Goal: Check status

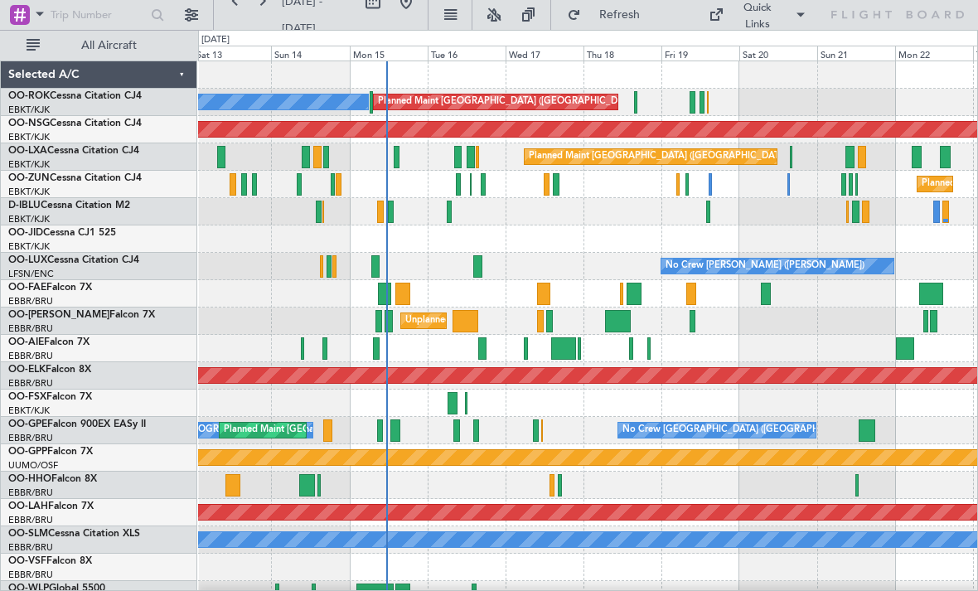
click at [639, 104] on div "Planned Maint [GEOGRAPHIC_DATA] ([GEOGRAPHIC_DATA]) A/C Unavailable [GEOGRAPHIC…" at bounding box center [587, 102] width 779 height 27
click at [633, 103] on div "Planned Maint [GEOGRAPHIC_DATA] ([GEOGRAPHIC_DATA]) A/C Unavailable [GEOGRAPHIC…" at bounding box center [587, 102] width 779 height 27
click at [636, 99] on div at bounding box center [635, 102] width 3 height 22
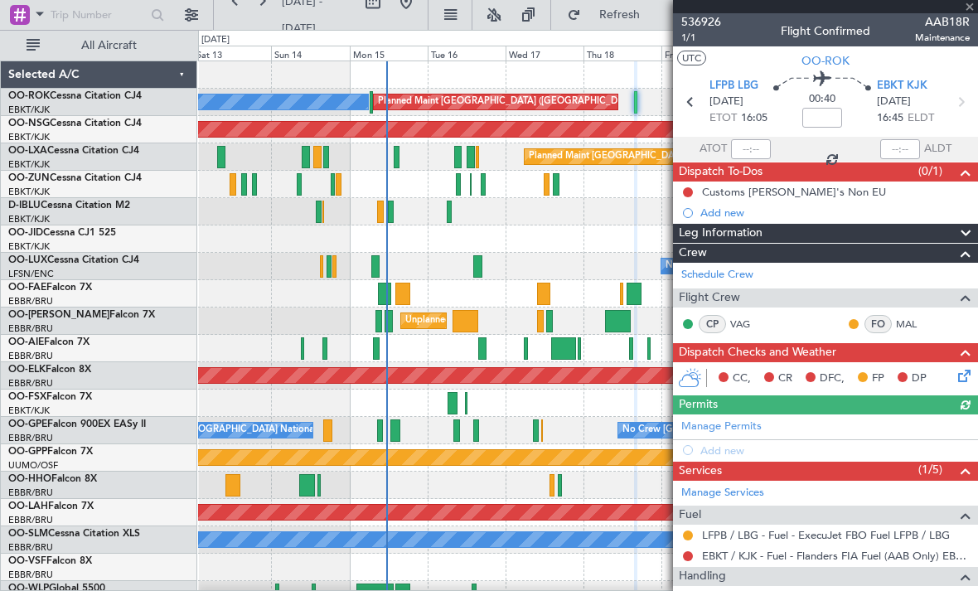
click at [972, 7] on div at bounding box center [825, 6] width 305 height 13
click at [970, 11] on span at bounding box center [970, 7] width 17 height 15
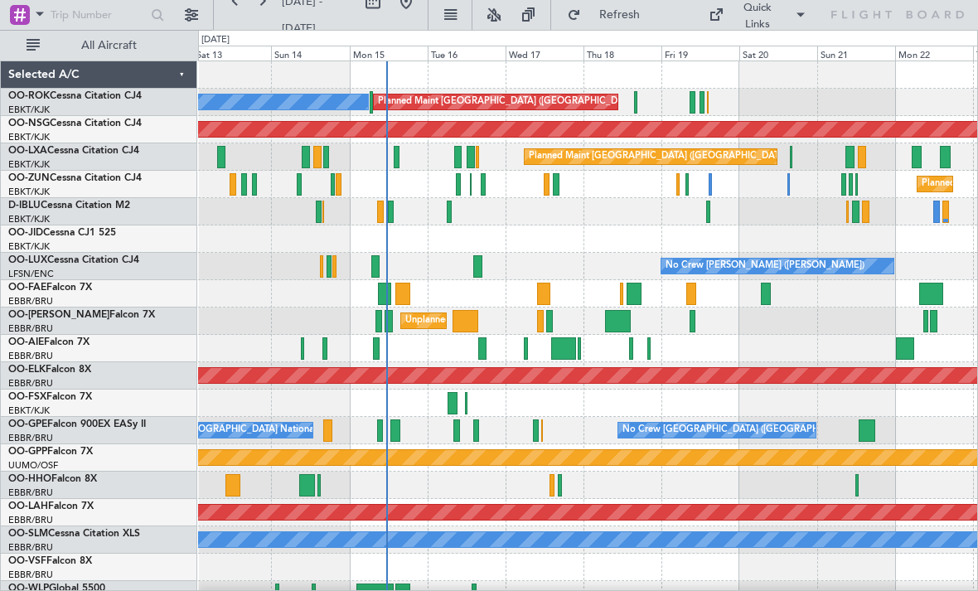
click at [794, 186] on div "Planned Maint Kortrijk-[GEOGRAPHIC_DATA]" at bounding box center [587, 184] width 779 height 27
click at [788, 185] on div at bounding box center [789, 184] width 2 height 22
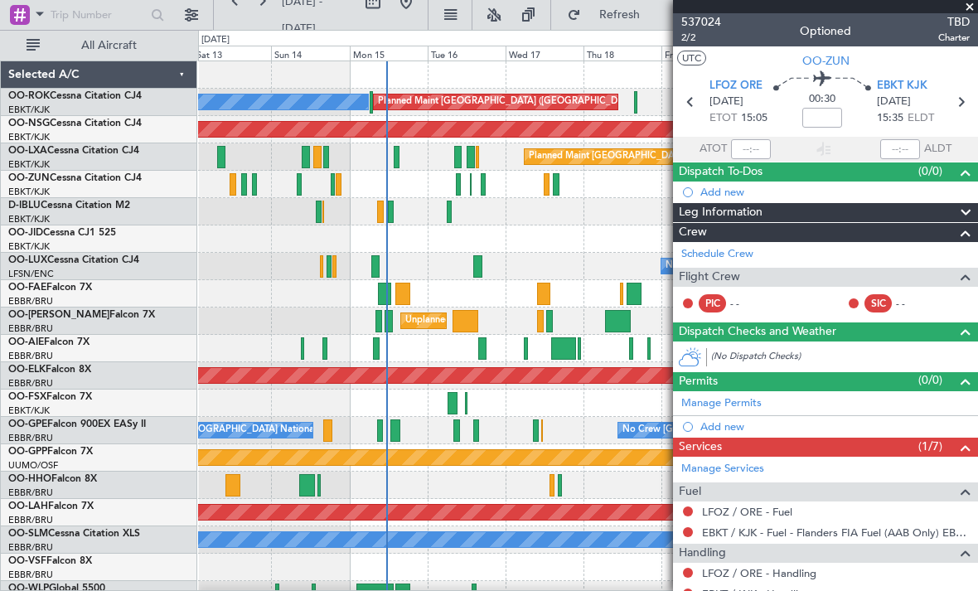
click at [974, 8] on span at bounding box center [970, 7] width 17 height 15
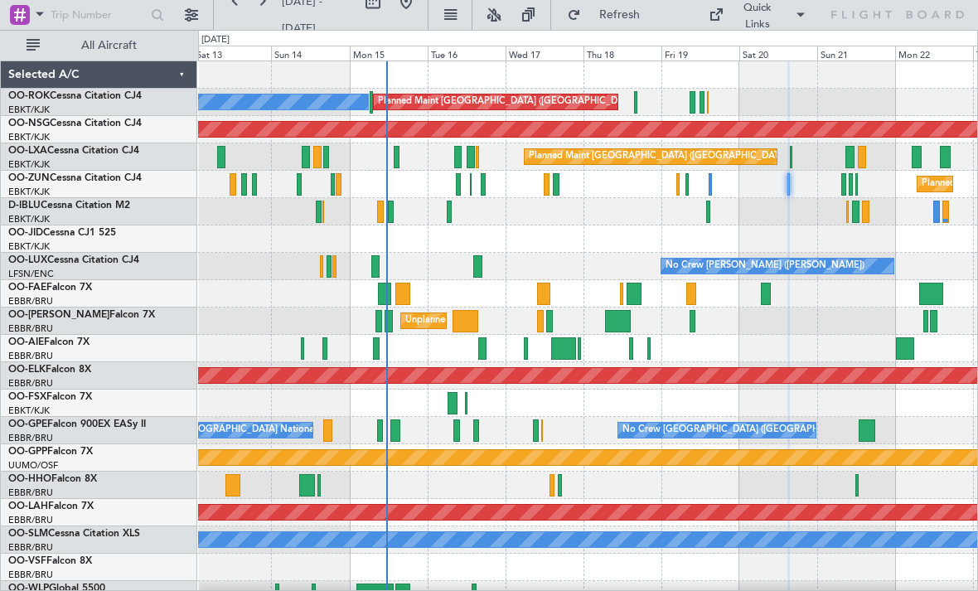
type input "0"
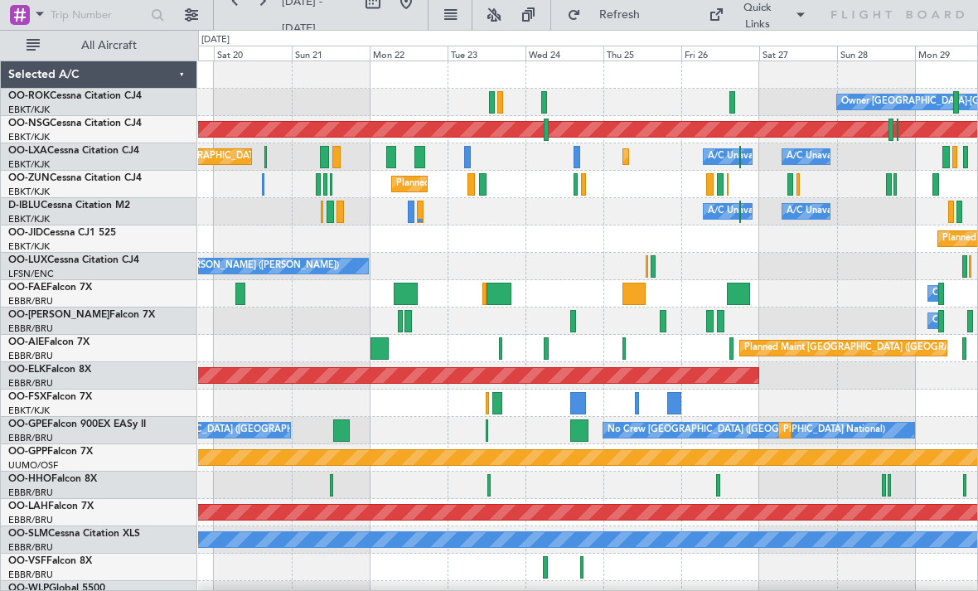
click at [580, 157] on div at bounding box center [577, 157] width 7 height 22
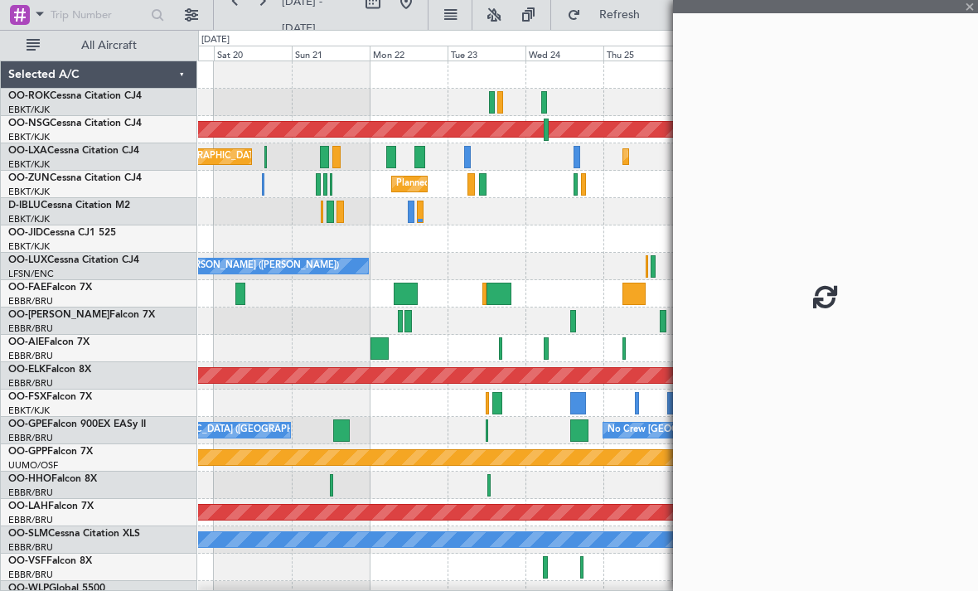
click at [595, 150] on div "Planned Maint [GEOGRAPHIC_DATA] ([GEOGRAPHIC_DATA]) Planned Maint [GEOGRAPHIC_D…" at bounding box center [587, 156] width 779 height 27
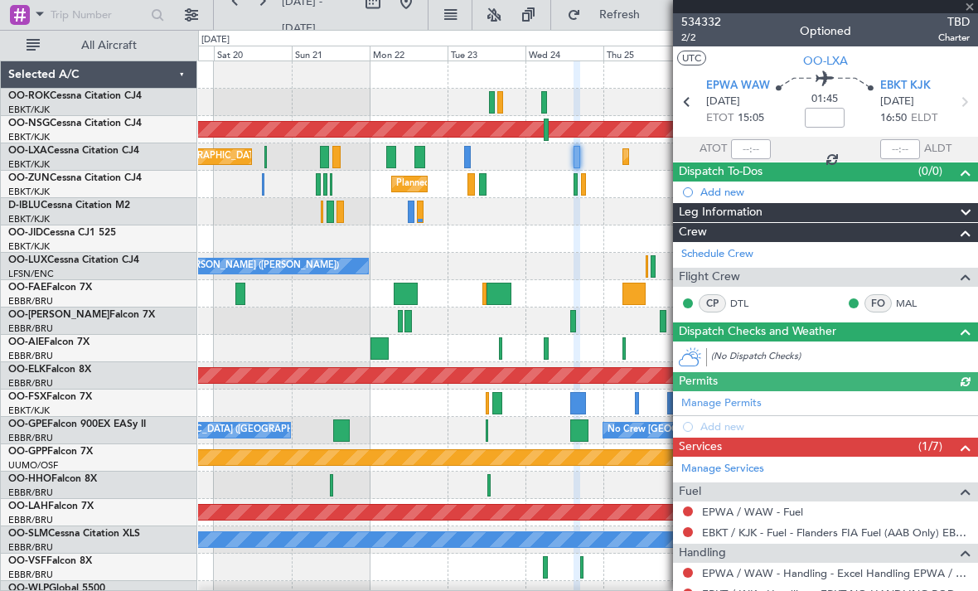
click at [972, 9] on div at bounding box center [825, 6] width 305 height 13
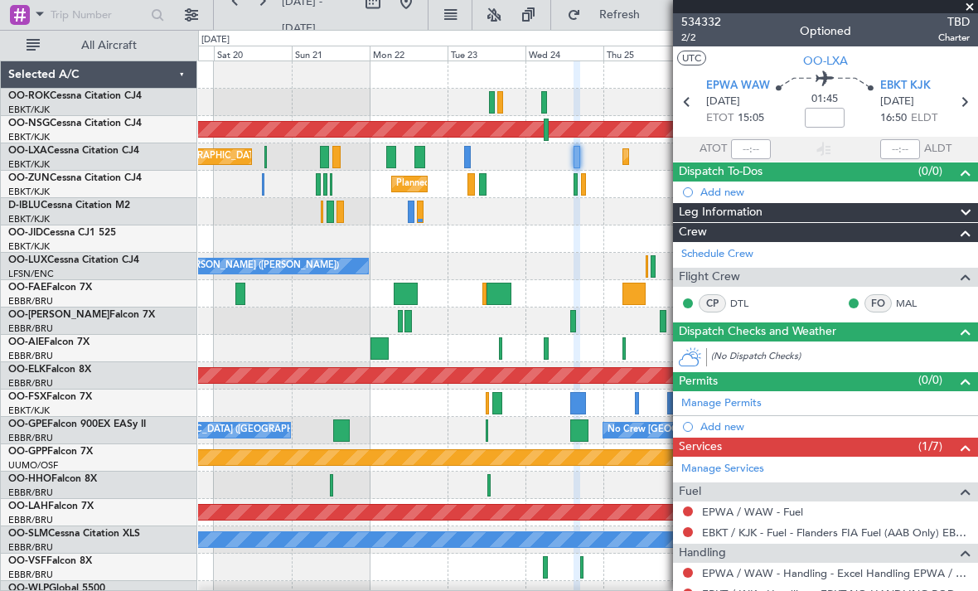
click at [974, 7] on span at bounding box center [970, 7] width 17 height 15
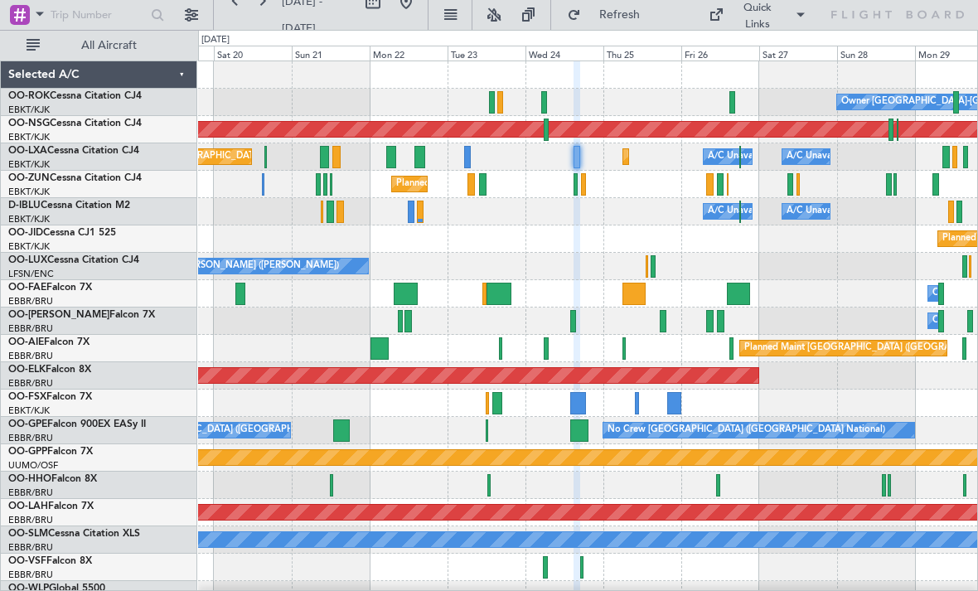
type input "0"
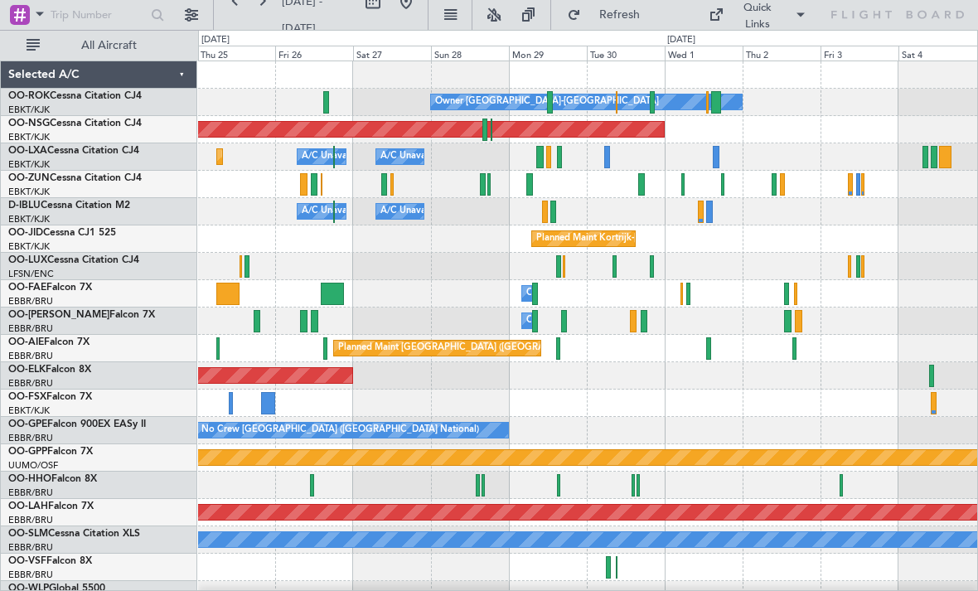
click at [655, 106] on div at bounding box center [653, 102] width 6 height 22
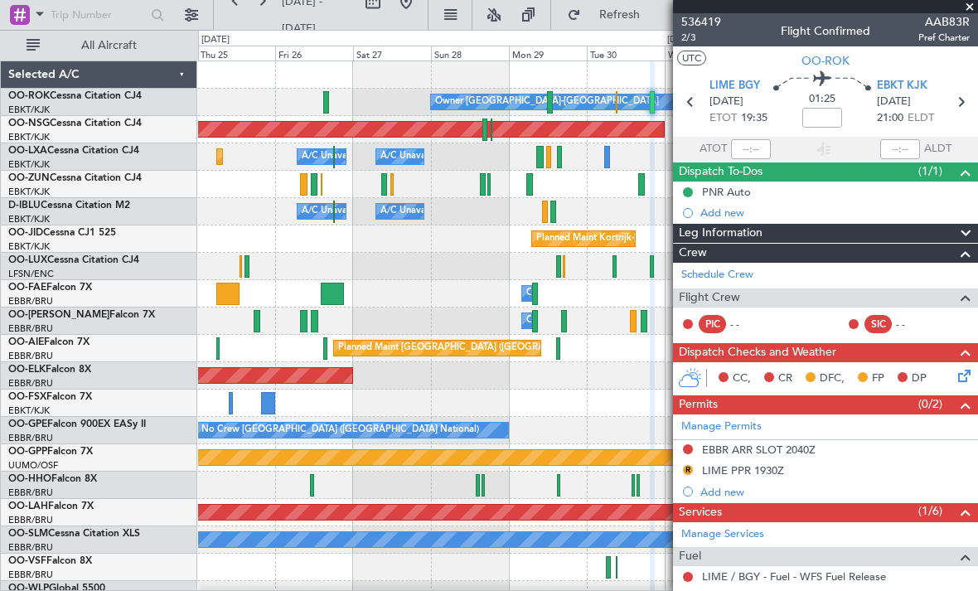
click at [972, 10] on span at bounding box center [970, 7] width 17 height 15
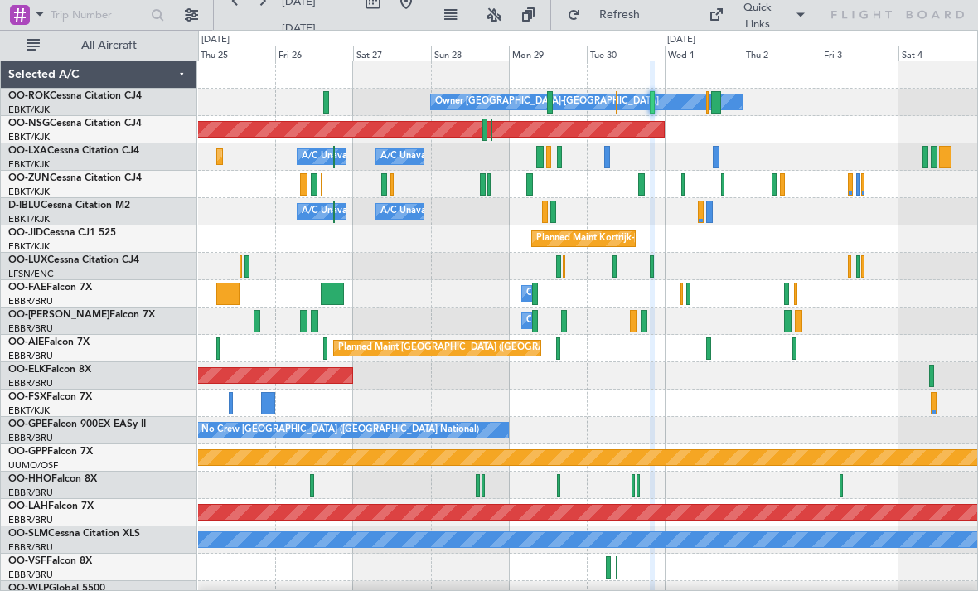
type input "0"
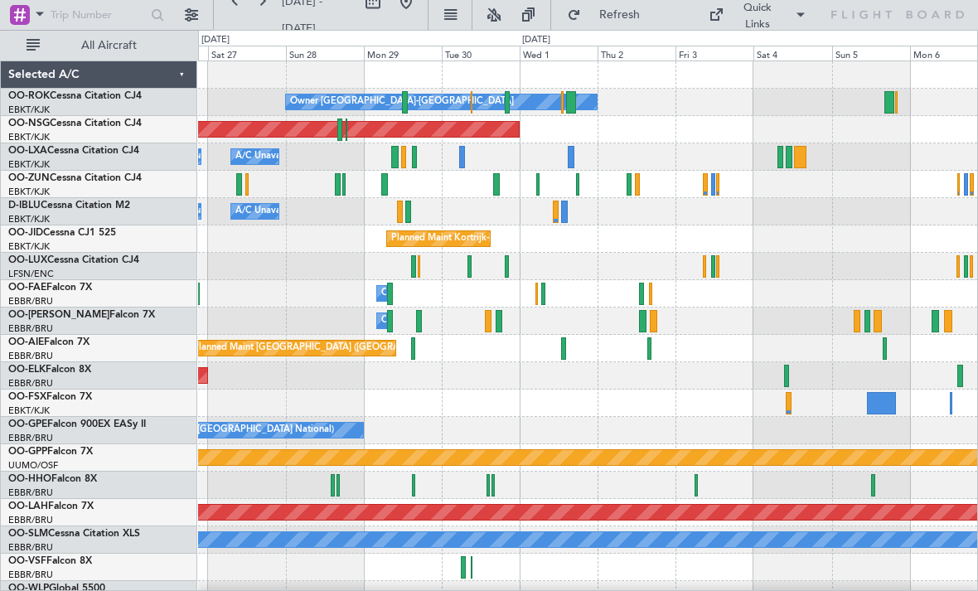
click at [574, 107] on div at bounding box center [571, 102] width 10 height 22
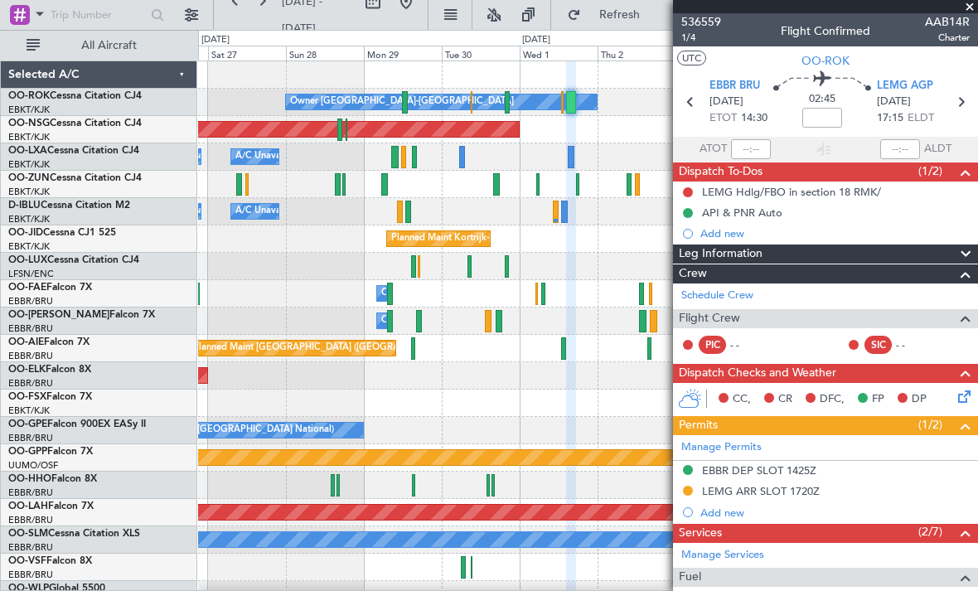
click at [969, 6] on span at bounding box center [970, 7] width 17 height 15
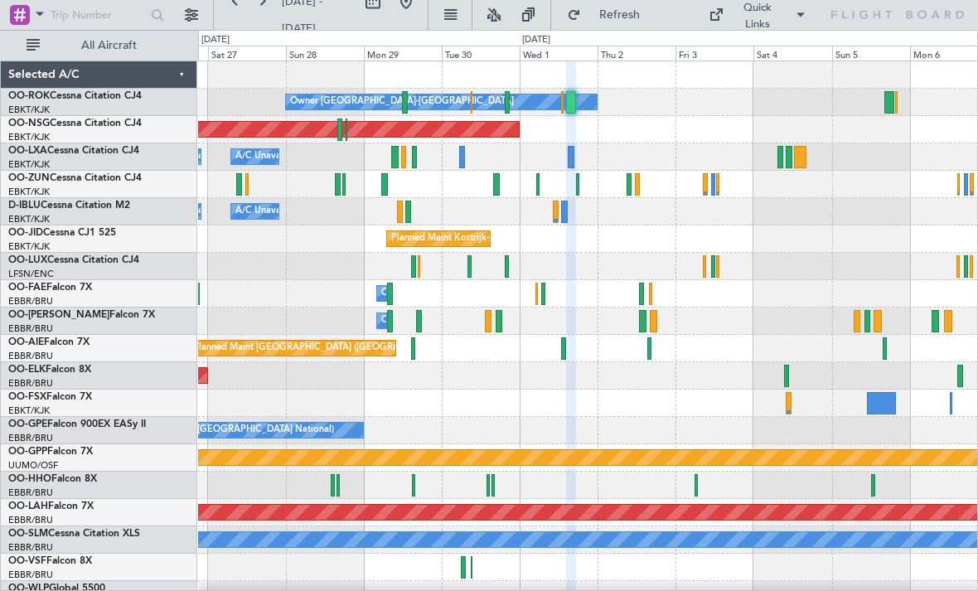
type input "0"
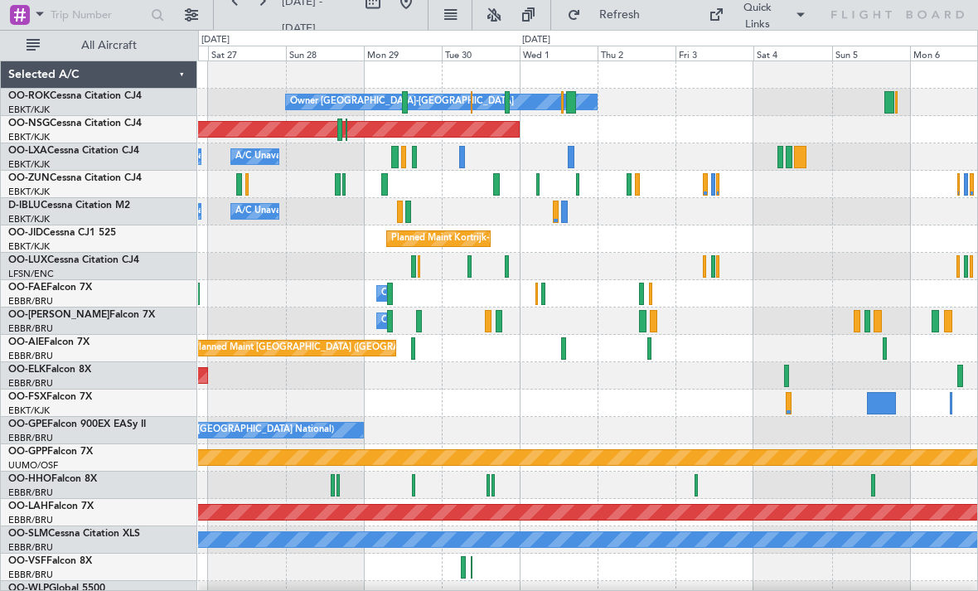
scroll to position [17, 0]
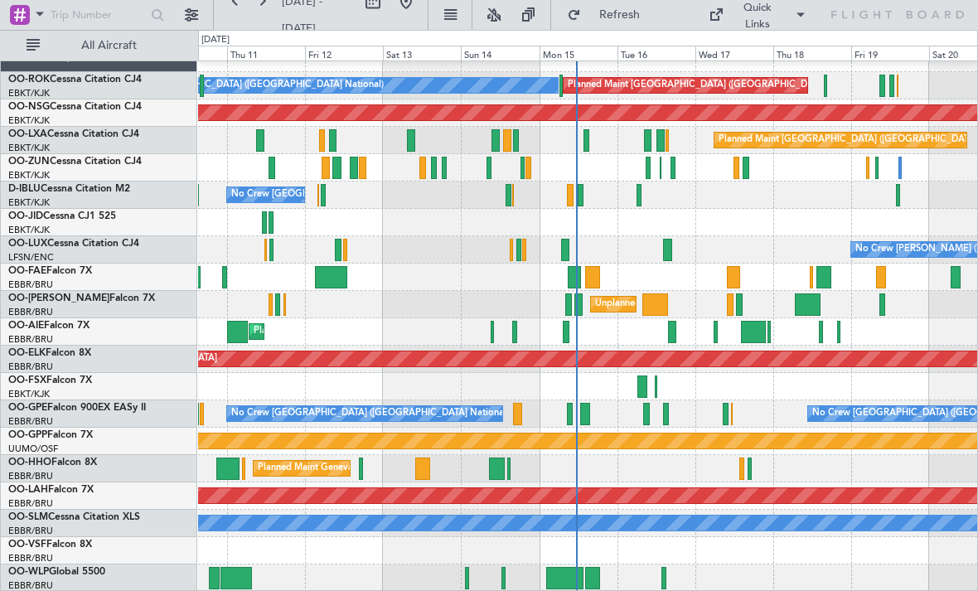
click at [664, 581] on div at bounding box center [664, 578] width 5 height 22
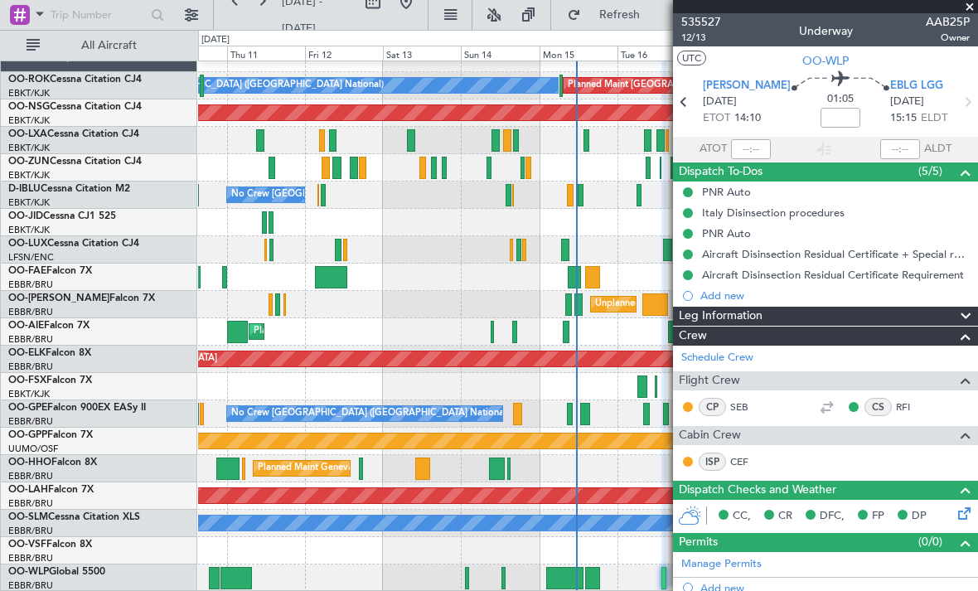
scroll to position [0, 0]
click at [972, 11] on span at bounding box center [970, 7] width 17 height 15
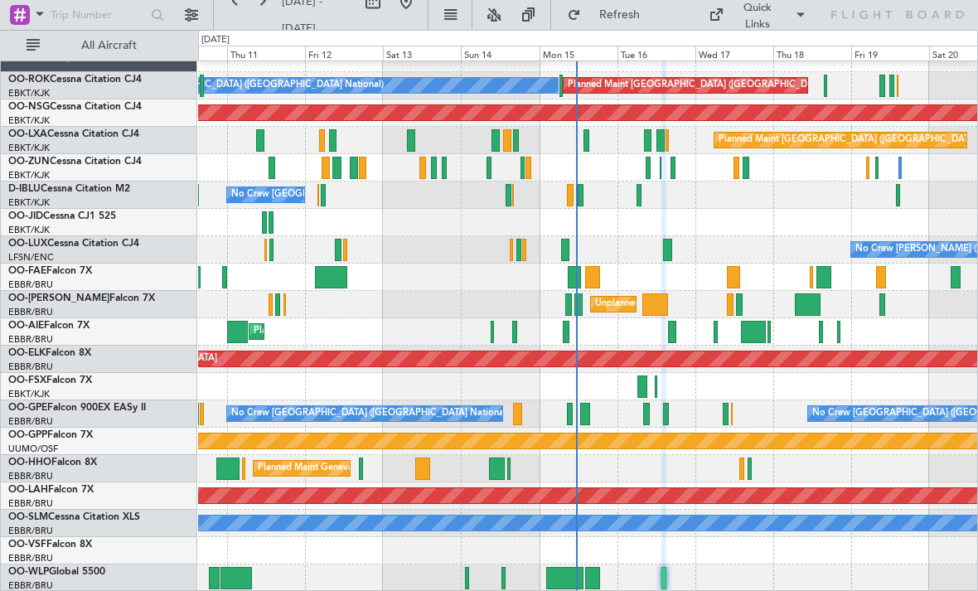
type input "0"
